Goal: Navigation & Orientation: Find specific page/section

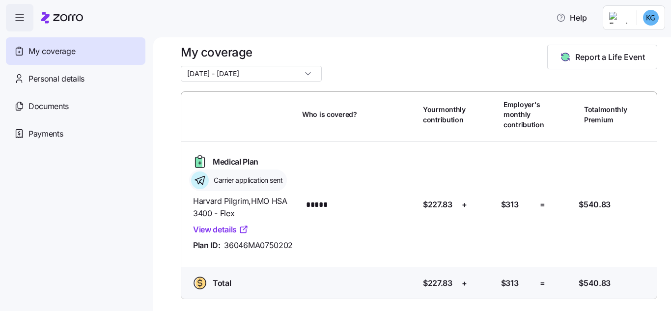
scroll to position [25, 0]
click at [53, 180] on nav "My coverage Personal details Documents Partners hub Payments" at bounding box center [76, 170] width 153 height 279
